Goal: Transaction & Acquisition: Purchase product/service

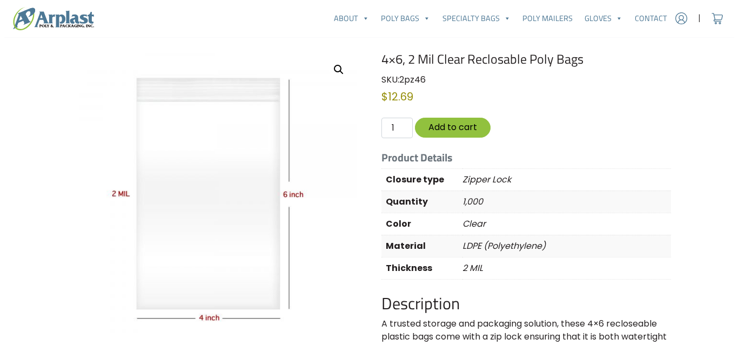
scroll to position [54, 0]
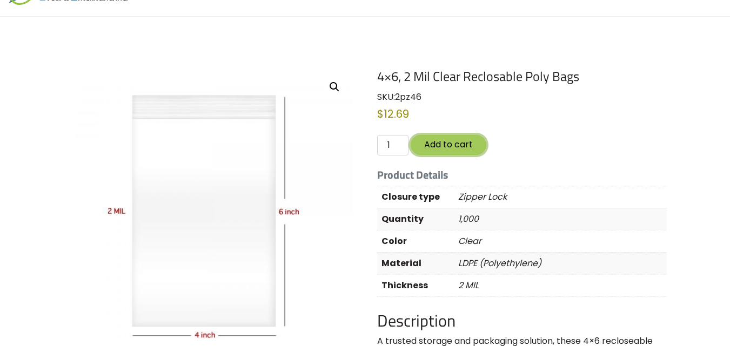
click at [462, 146] on button "Add to cart" at bounding box center [449, 145] width 76 height 20
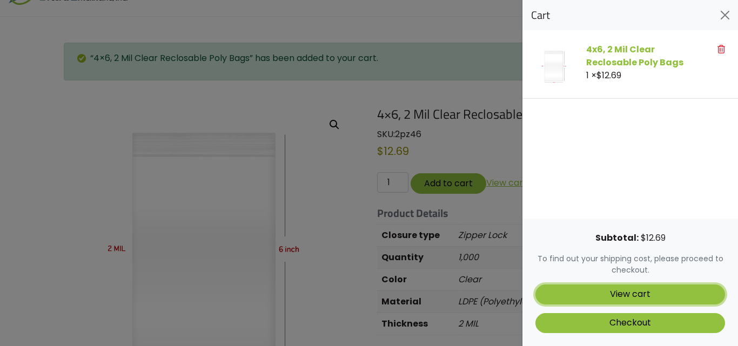
click at [643, 291] on link "View cart" at bounding box center [630, 295] width 190 height 20
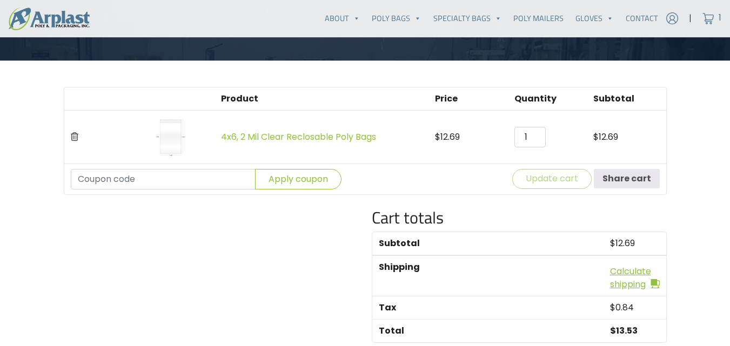
scroll to position [108, 0]
